Goal: Task Accomplishment & Management: Manage account settings

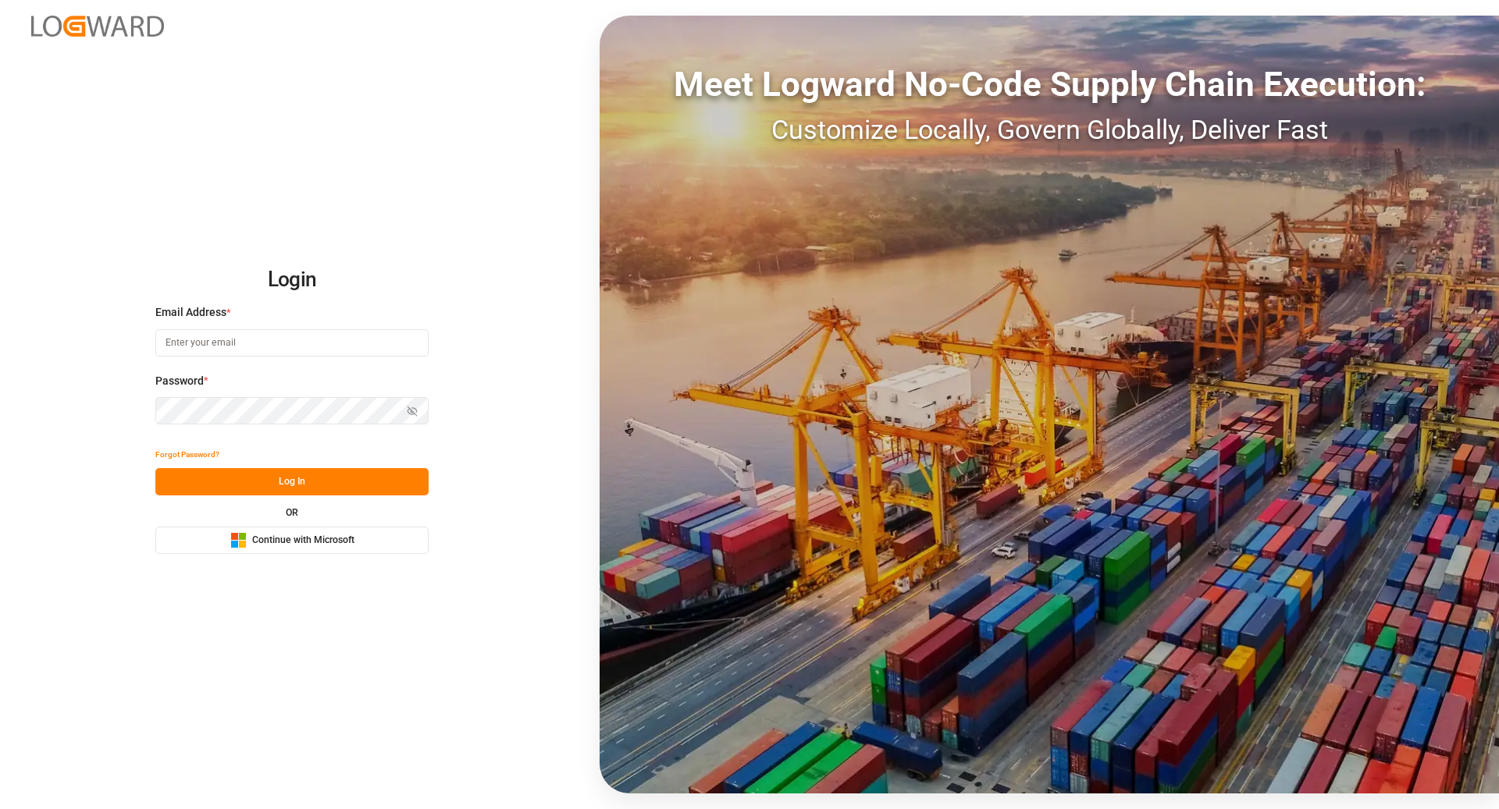
click at [322, 547] on span "Continue with Microsoft" at bounding box center [303, 541] width 102 height 14
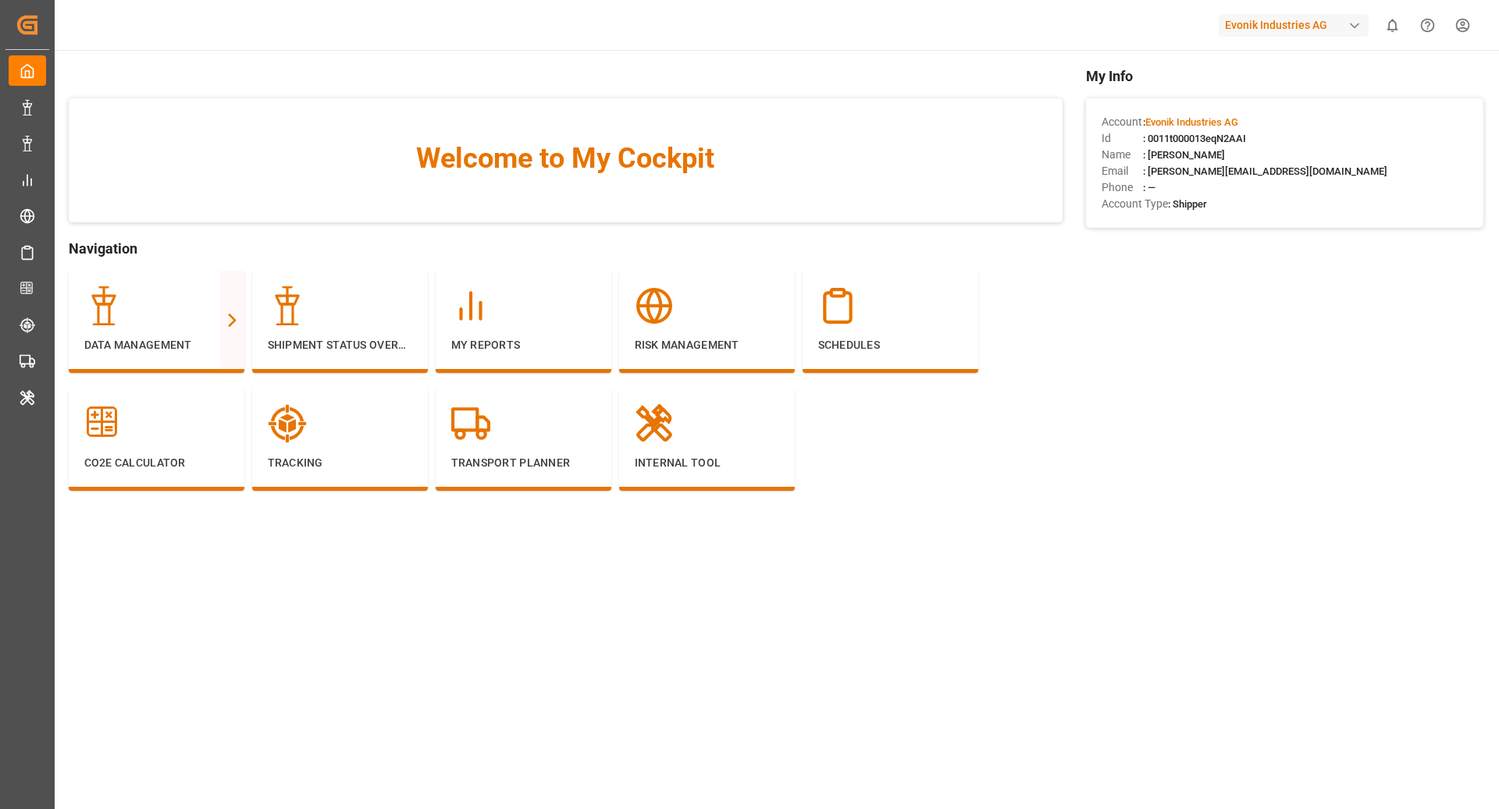
click at [1279, 23] on div "Evonik Industries AG" at bounding box center [1293, 25] width 150 height 23
type input "stepan"
click at [1262, 123] on div "ST [PERSON_NAME]-C6OGII" at bounding box center [1297, 105] width 266 height 35
